Goal: Find specific fact: Find specific fact

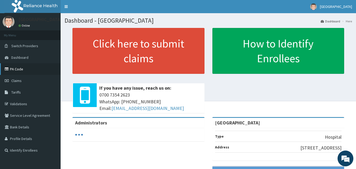
click at [17, 70] on link "PA Code" at bounding box center [30, 69] width 61 height 12
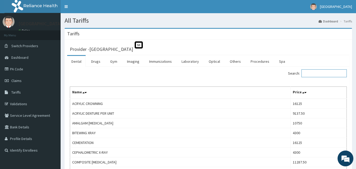
click at [321, 71] on input "Search:" at bounding box center [323, 73] width 45 height 8
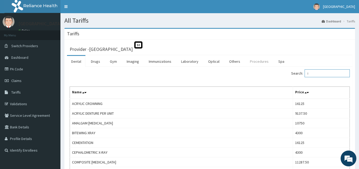
type input "I"
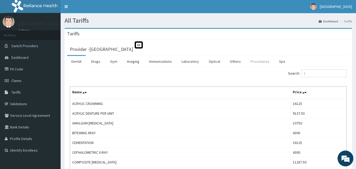
click at [254, 60] on link "Procedures" at bounding box center [259, 61] width 27 height 11
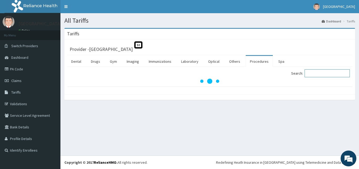
click at [315, 72] on input "Search:" at bounding box center [327, 73] width 45 height 8
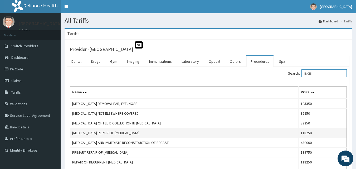
scroll to position [44, 0]
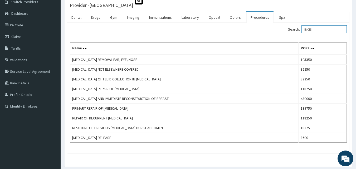
type input "INCIS"
